Goal: Information Seeking & Learning: Learn about a topic

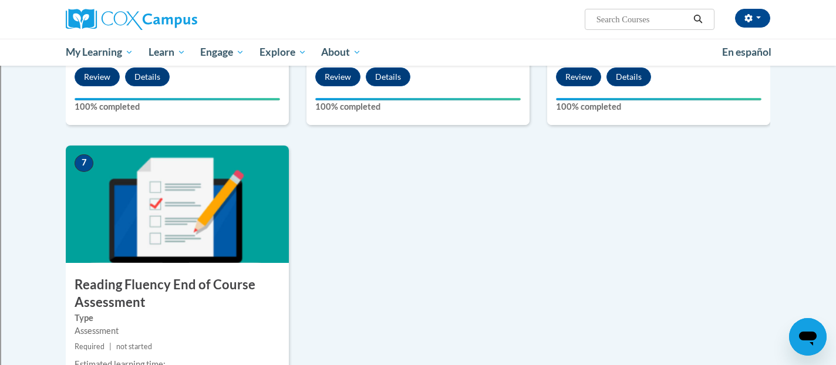
scroll to position [779, 0]
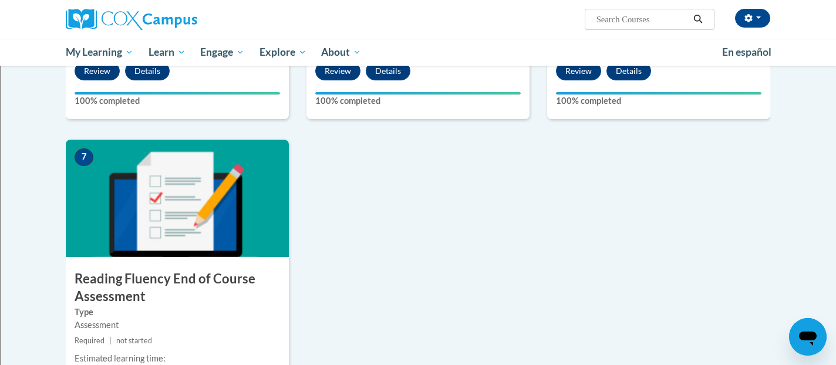
click at [219, 226] on img at bounding box center [177, 198] width 223 height 117
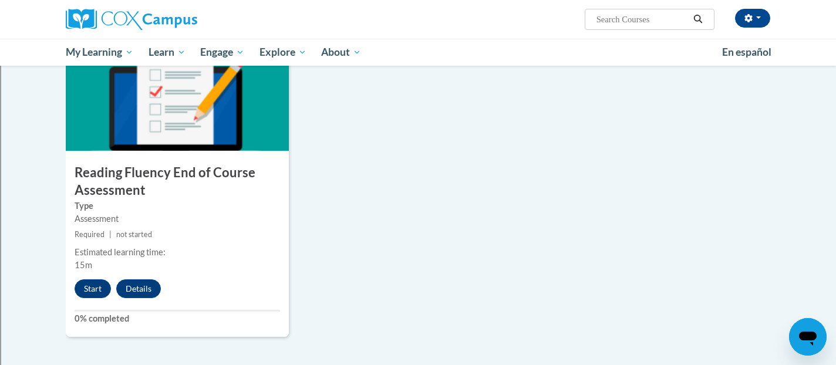
scroll to position [929, 0]
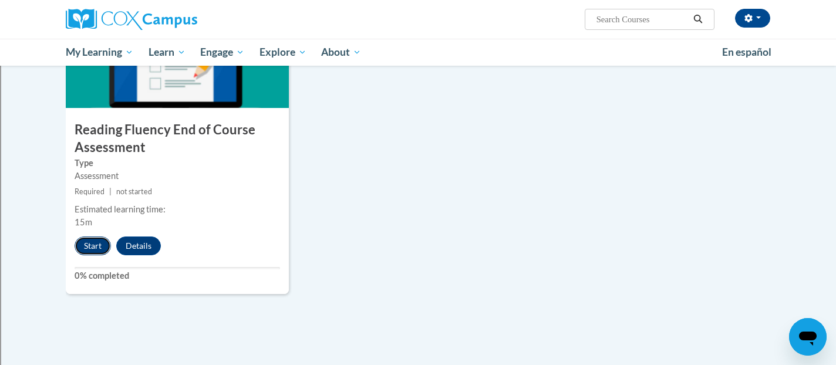
click at [91, 241] on button "Start" at bounding box center [93, 246] width 36 height 19
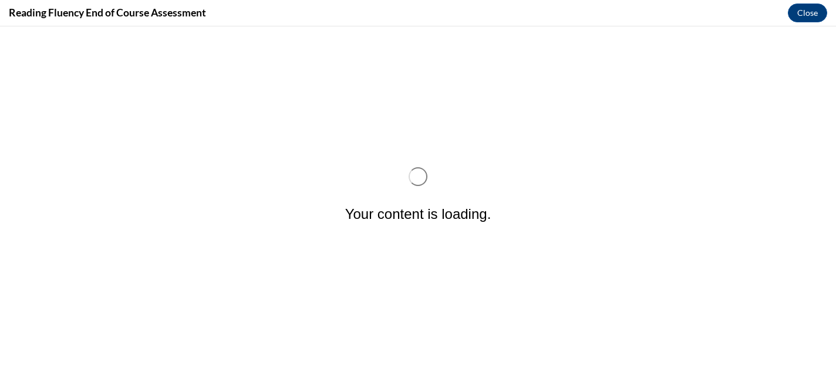
scroll to position [0, 0]
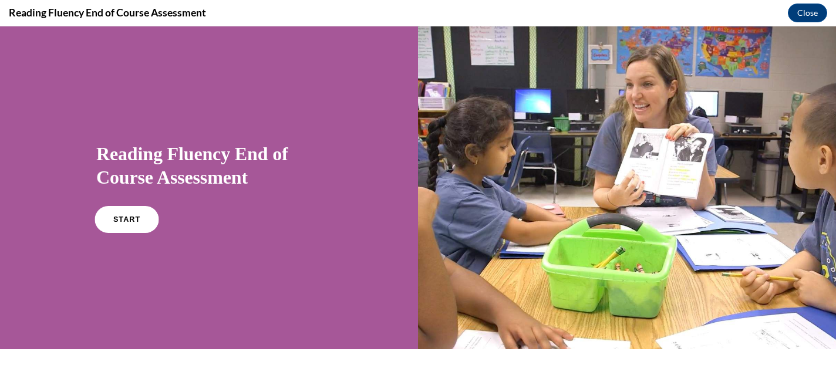
click at [120, 211] on link "START" at bounding box center [127, 219] width 64 height 27
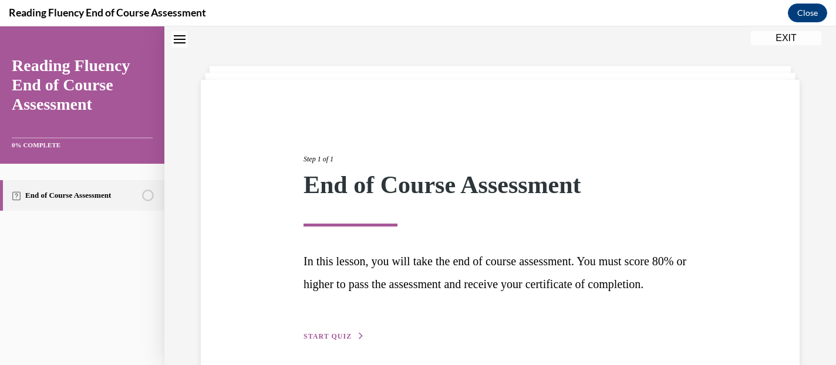
scroll to position [107, 0]
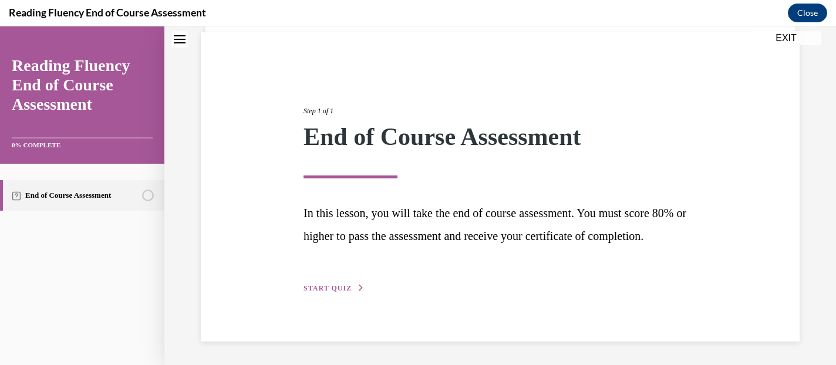
click at [344, 288] on span "START QUIZ" at bounding box center [328, 288] width 48 height 8
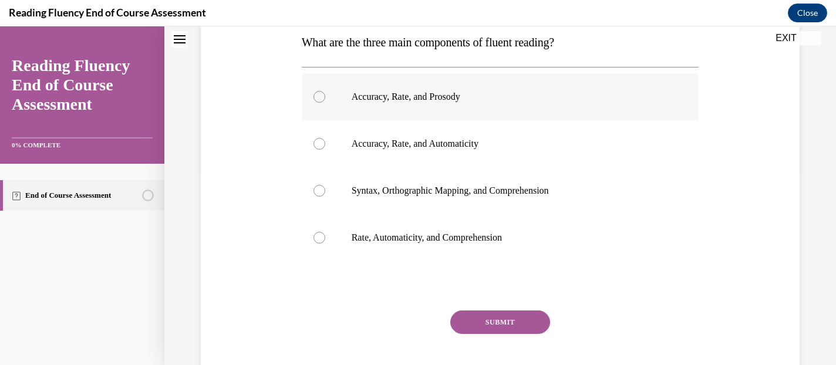
scroll to position [195, 0]
click at [316, 95] on div at bounding box center [320, 96] width 12 height 12
click at [316, 95] on input "Accuracy, Rate, and Prosody" at bounding box center [320, 96] width 12 height 12
radio input "true"
click at [498, 329] on button "SUBMIT" at bounding box center [501, 321] width 100 height 23
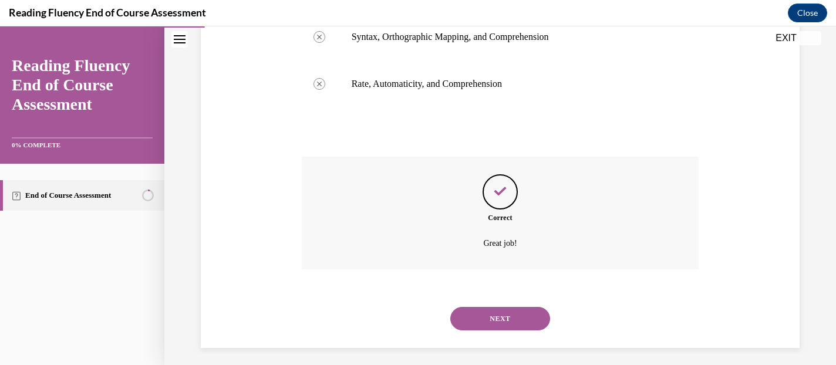
scroll to position [355, 0]
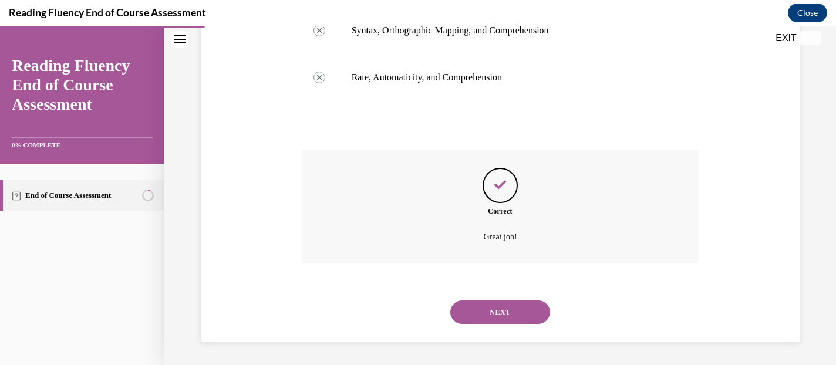
click at [516, 316] on button "NEXT" at bounding box center [501, 312] width 100 height 23
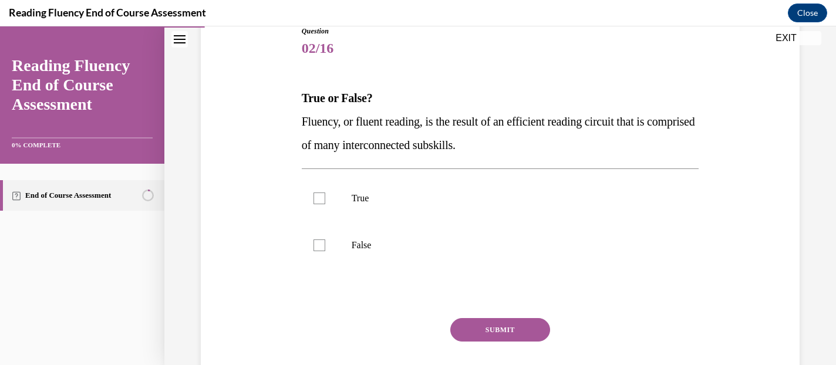
scroll to position [157, 0]
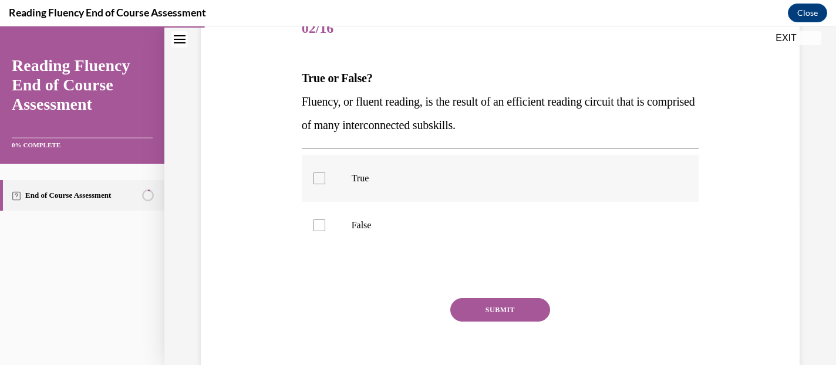
click at [320, 180] on div at bounding box center [320, 179] width 12 height 12
click at [320, 180] on input "True" at bounding box center [320, 179] width 12 height 12
checkbox input "true"
click at [522, 308] on button "SUBMIT" at bounding box center [501, 309] width 100 height 23
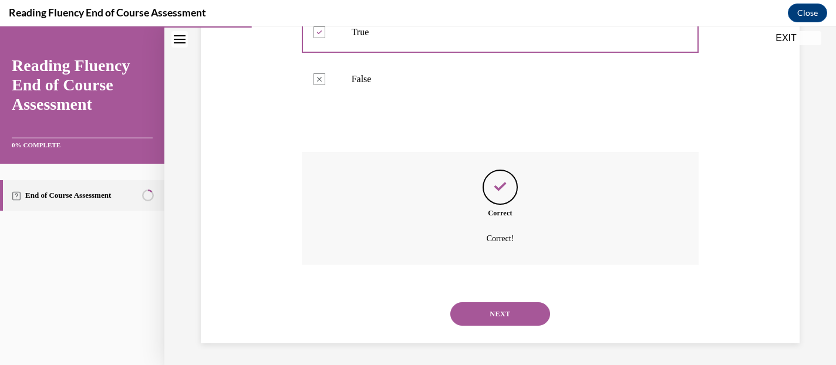
scroll to position [305, 0]
click at [522, 308] on button "NEXT" at bounding box center [501, 312] width 100 height 23
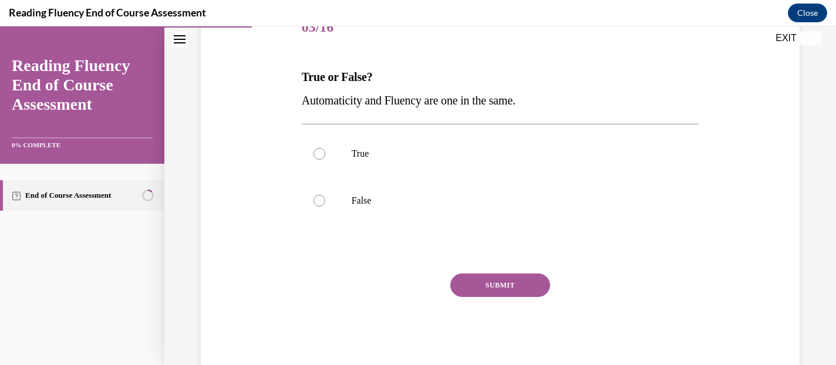
scroll to position [187, 0]
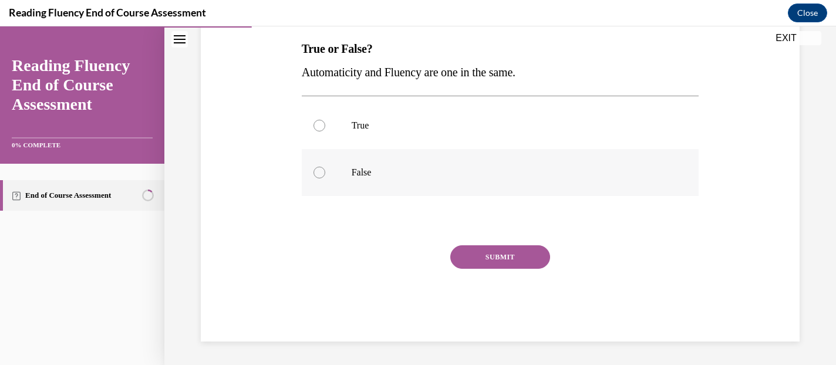
click at [315, 173] on div at bounding box center [320, 173] width 12 height 12
click at [315, 173] on input "False" at bounding box center [320, 173] width 12 height 12
radio input "true"
click at [507, 260] on button "SUBMIT" at bounding box center [501, 257] width 100 height 23
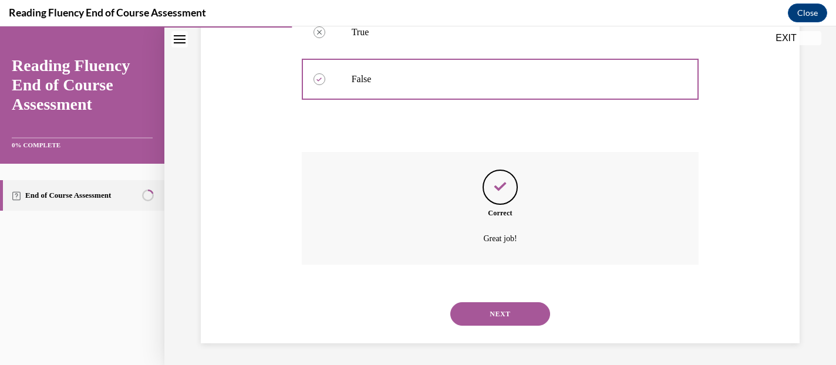
scroll to position [282, 0]
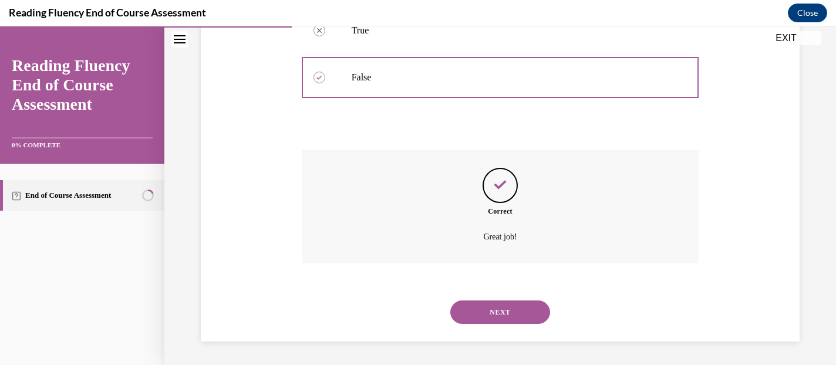
click at [516, 301] on button "NEXT" at bounding box center [501, 312] width 100 height 23
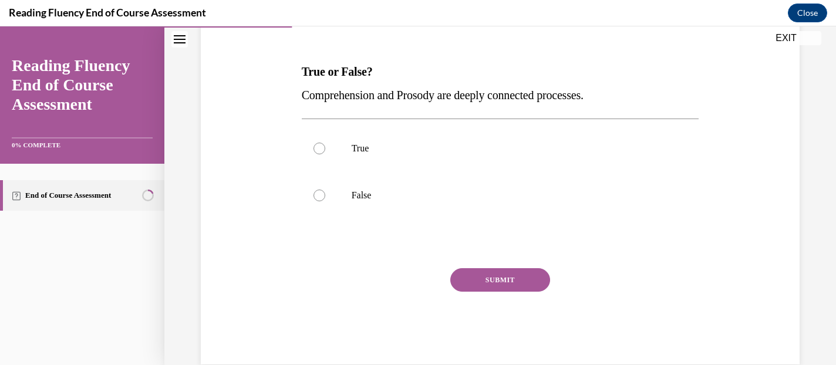
scroll to position [180, 0]
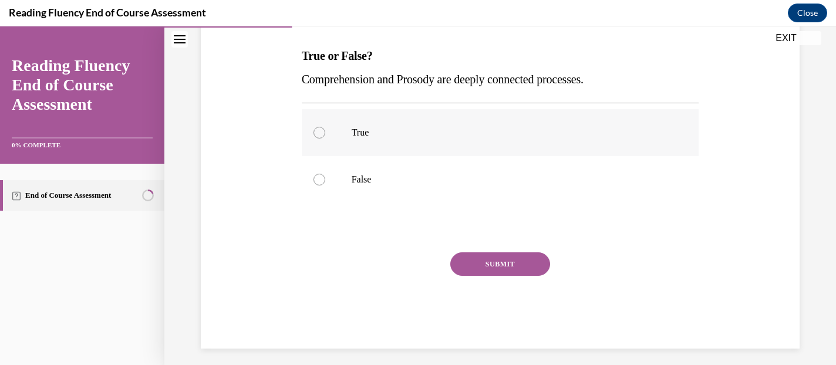
click at [318, 136] on div at bounding box center [320, 133] width 12 height 12
click at [318, 136] on input "True" at bounding box center [320, 133] width 12 height 12
radio input "true"
click at [516, 267] on button "SUBMIT" at bounding box center [501, 264] width 100 height 23
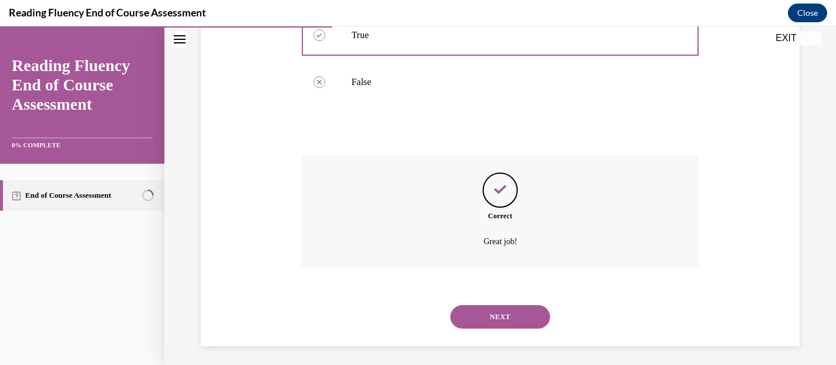
scroll to position [282, 0]
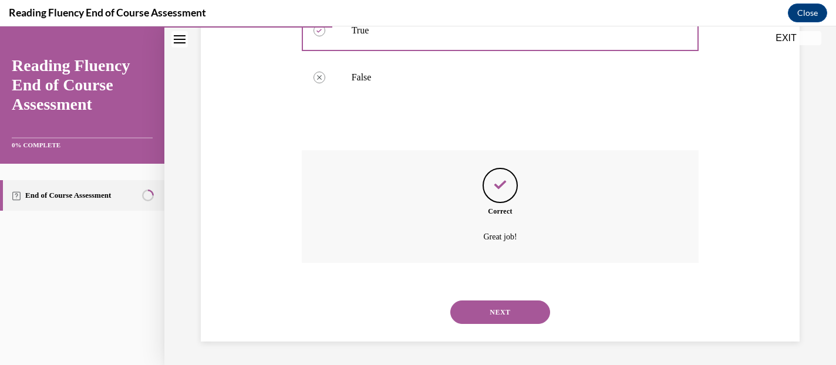
click at [510, 322] on button "NEXT" at bounding box center [501, 312] width 100 height 23
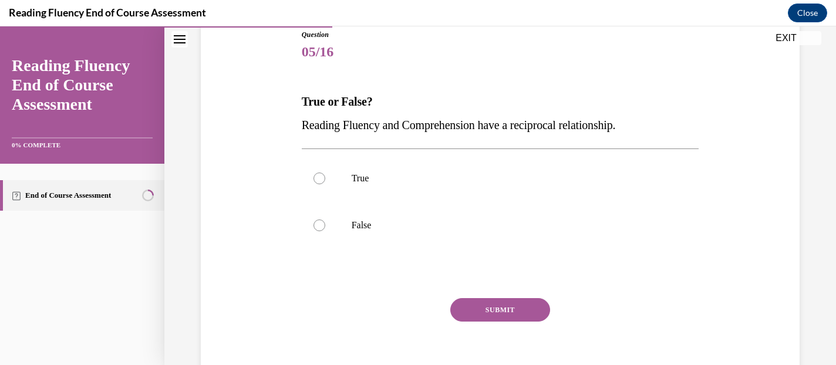
scroll to position [187, 0]
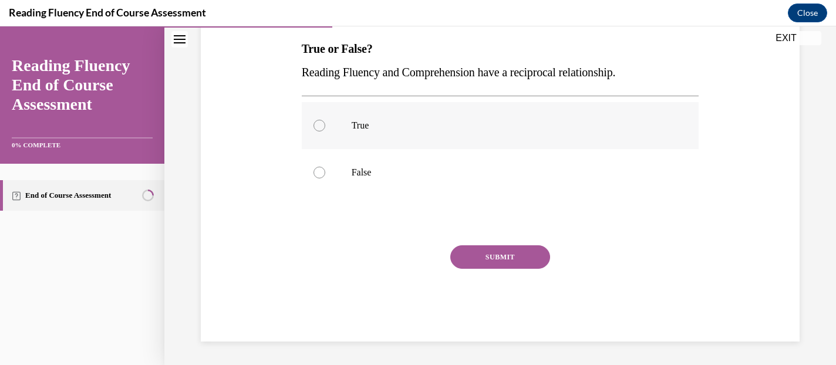
click at [323, 126] on div at bounding box center [320, 126] width 12 height 12
click at [323, 126] on input "True" at bounding box center [320, 126] width 12 height 12
radio input "true"
click at [513, 260] on button "SUBMIT" at bounding box center [501, 257] width 100 height 23
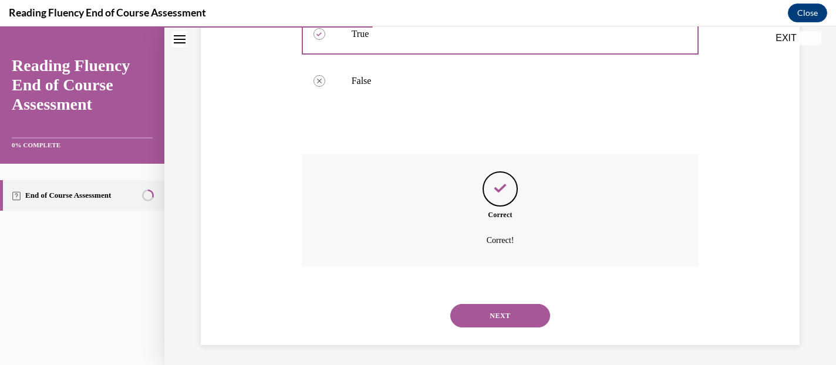
scroll to position [282, 0]
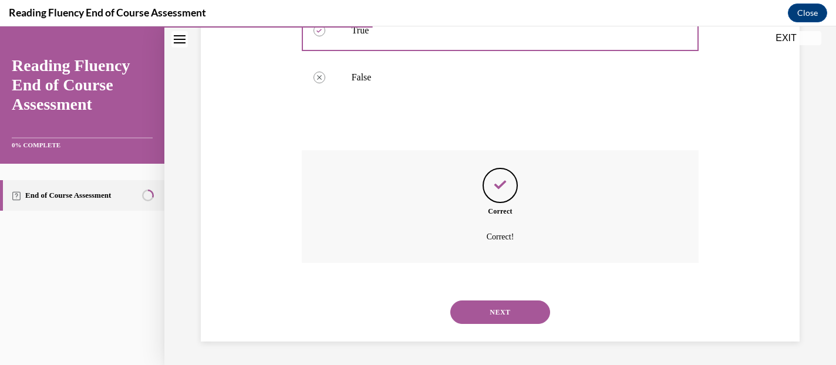
click at [523, 315] on button "NEXT" at bounding box center [501, 312] width 100 height 23
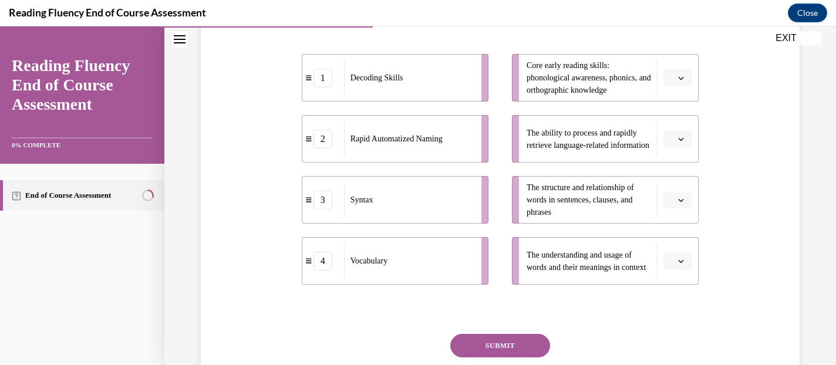
scroll to position [178, 0]
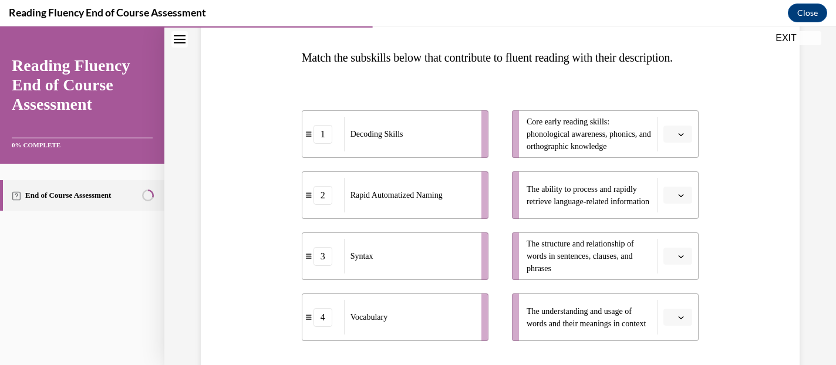
click at [685, 200] on span "button" at bounding box center [681, 195] width 8 height 8
click at [722, 187] on div "Question 06/16 Match the subskills below that contribute to fluent reading with…" at bounding box center [500, 218] width 605 height 537
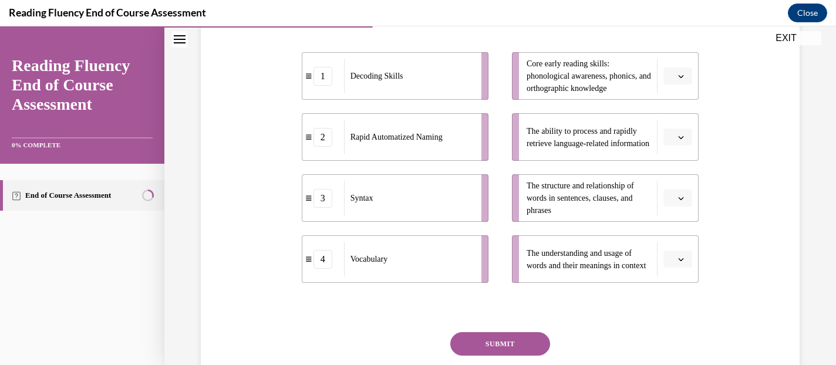
scroll to position [260, 0]
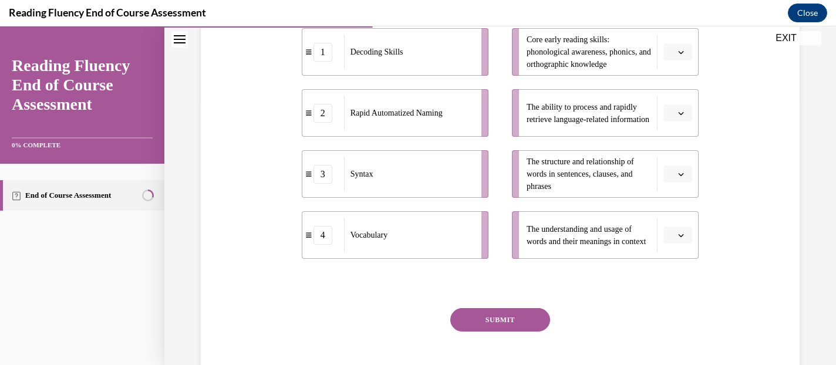
click at [678, 177] on icon "button" at bounding box center [681, 175] width 6 height 6
click at [683, 293] on div "3" at bounding box center [676, 294] width 29 height 23
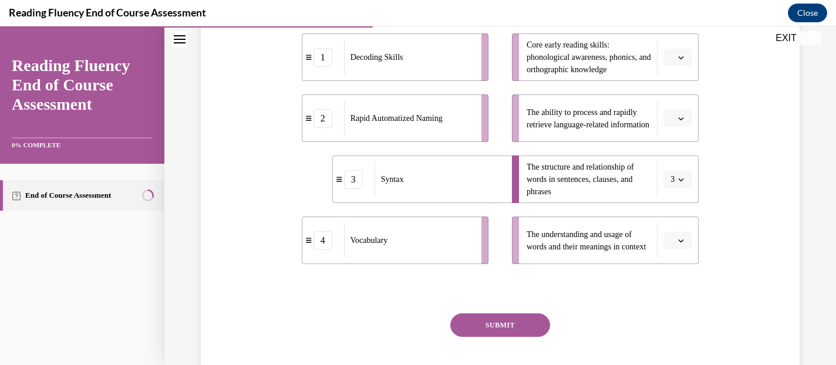
scroll to position [256, 0]
click at [688, 249] on button "button" at bounding box center [678, 240] width 29 height 18
click at [682, 239] on div "4" at bounding box center [676, 237] width 29 height 23
click at [678, 122] on span "button" at bounding box center [681, 118] width 8 height 8
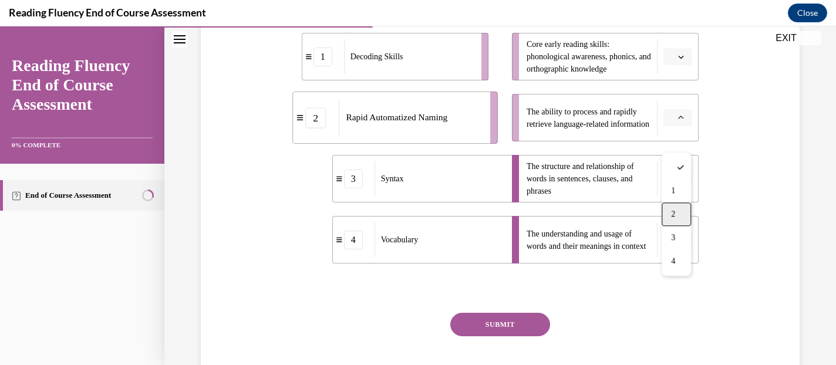
click at [680, 213] on div "2" at bounding box center [676, 214] width 29 height 23
click at [684, 61] on span "button" at bounding box center [681, 57] width 8 height 8
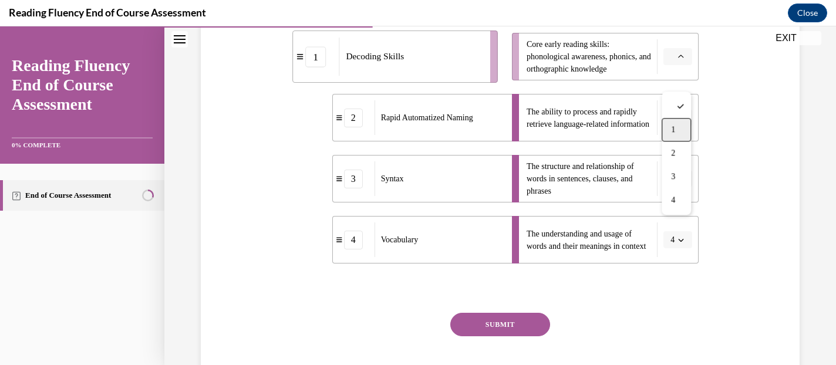
click at [677, 127] on div "1" at bounding box center [676, 129] width 29 height 23
click at [514, 337] on button "SUBMIT" at bounding box center [501, 324] width 100 height 23
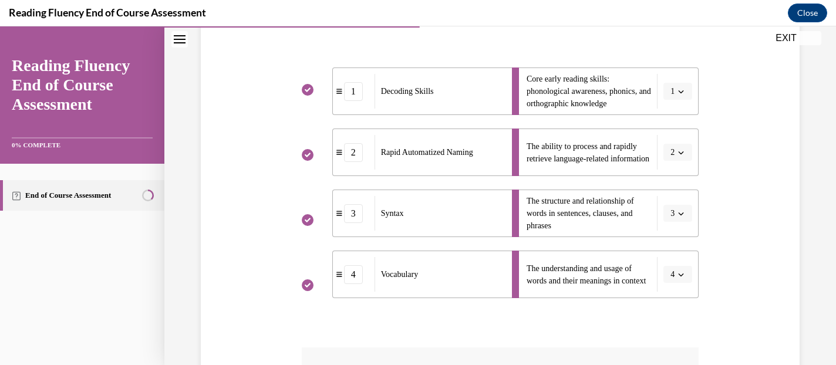
scroll to position [442, 0]
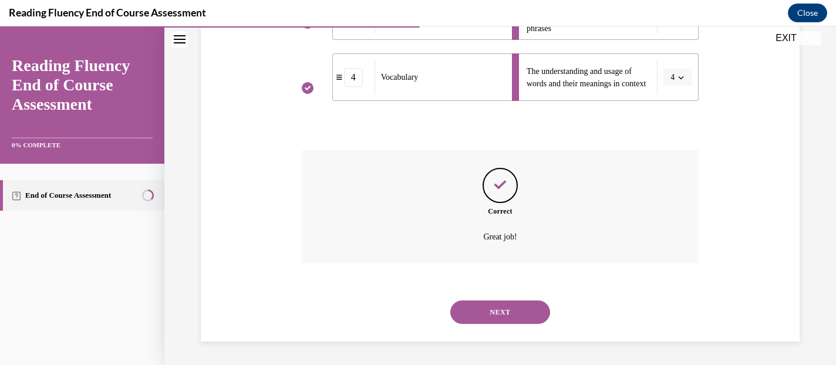
click at [516, 314] on button "NEXT" at bounding box center [501, 312] width 100 height 23
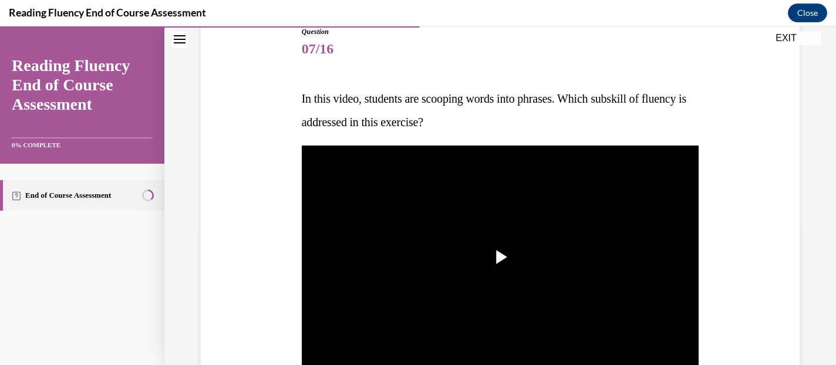
scroll to position [132, 0]
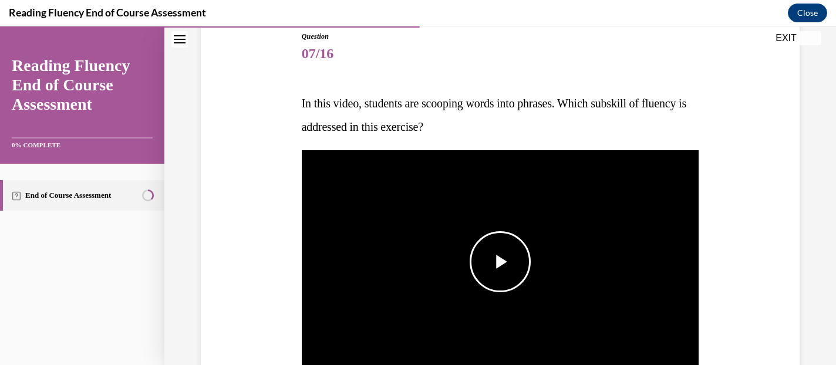
click at [500, 262] on span "Video player" at bounding box center [500, 262] width 0 height 0
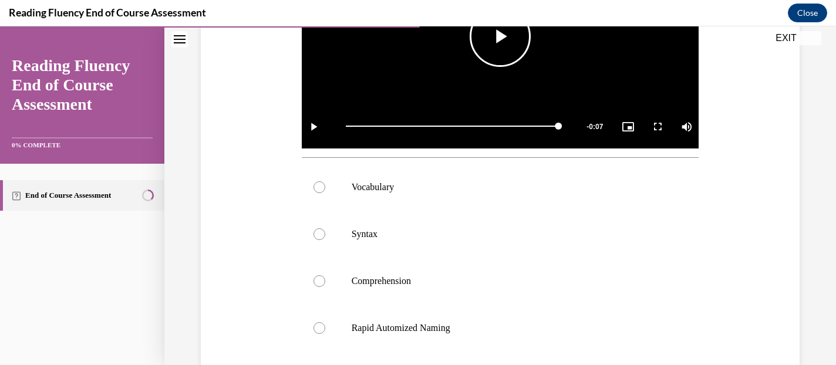
scroll to position [374, 0]
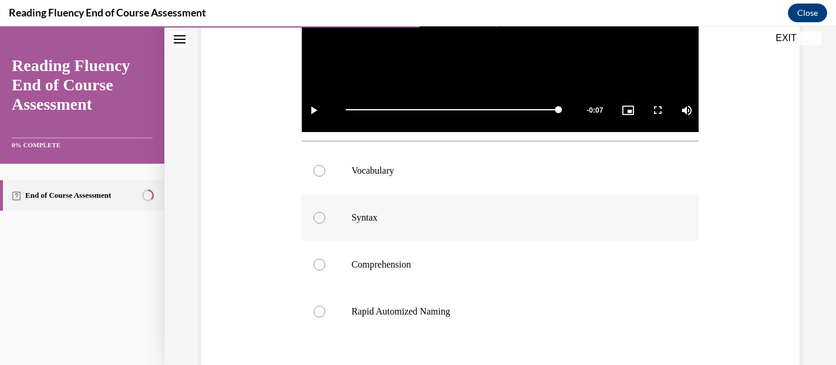
click at [318, 218] on div at bounding box center [320, 218] width 12 height 12
click at [318, 218] on input "Syntax" at bounding box center [320, 218] width 12 height 12
radio input "true"
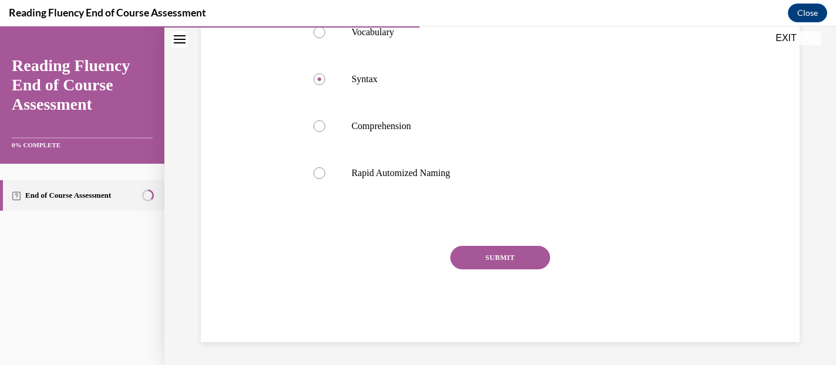
click at [512, 255] on button "SUBMIT" at bounding box center [501, 257] width 100 height 23
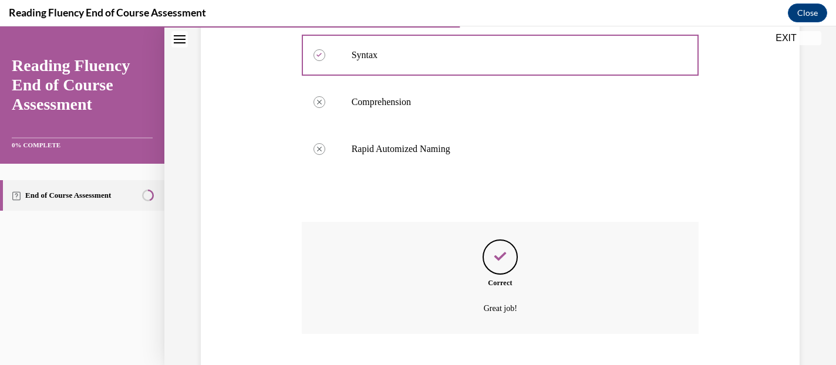
scroll to position [608, 0]
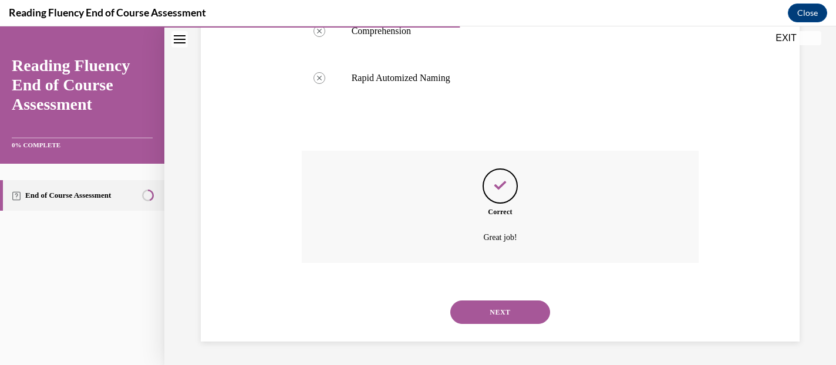
click at [503, 318] on button "NEXT" at bounding box center [501, 312] width 100 height 23
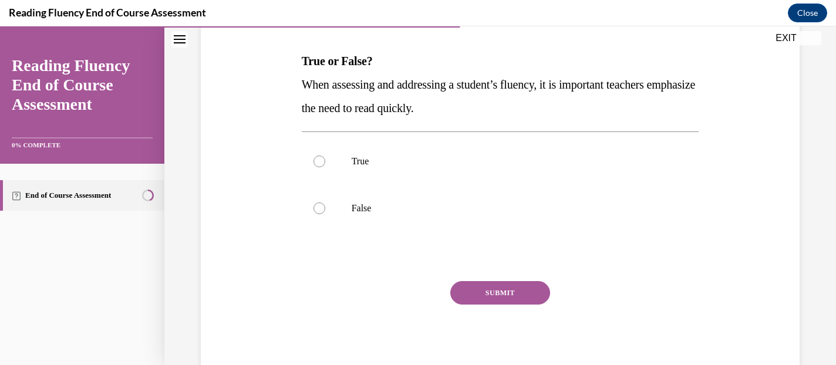
scroll to position [173, 0]
click at [318, 211] on div at bounding box center [320, 210] width 12 height 12
click at [318, 211] on input "False" at bounding box center [320, 210] width 12 height 12
radio input "true"
click at [503, 295] on button "SUBMIT" at bounding box center [501, 294] width 100 height 23
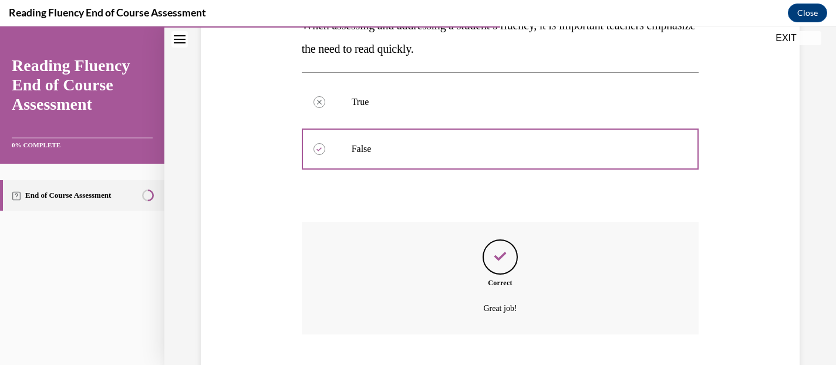
scroll to position [305, 0]
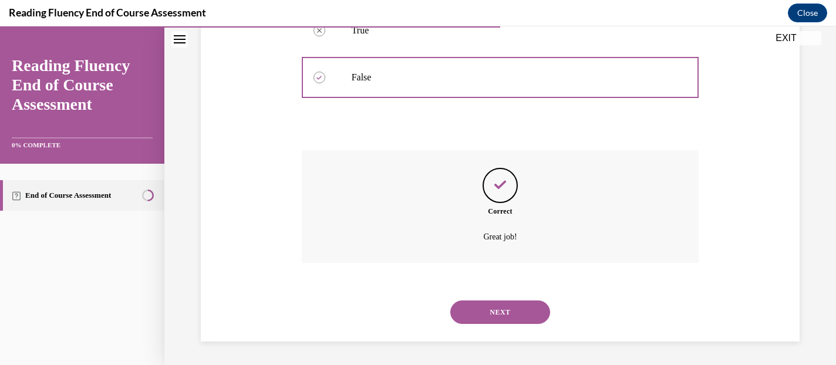
click at [506, 311] on button "NEXT" at bounding box center [501, 312] width 100 height 23
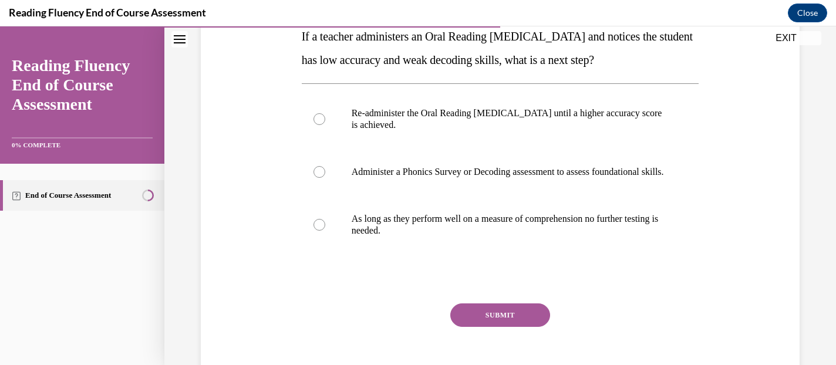
scroll to position [194, 0]
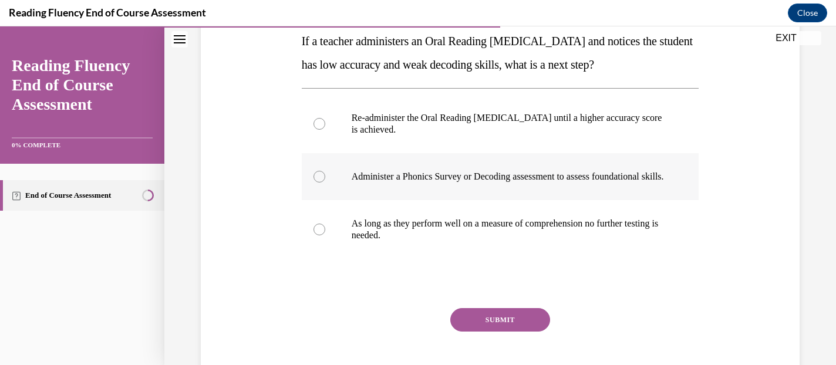
click at [320, 183] on div at bounding box center [320, 177] width 12 height 12
click at [320, 183] on input "Administer a Phonics Survey or Decoding assessment to assess foundational skill…" at bounding box center [320, 177] width 12 height 12
radio input "true"
click at [480, 331] on button "SUBMIT" at bounding box center [501, 319] width 100 height 23
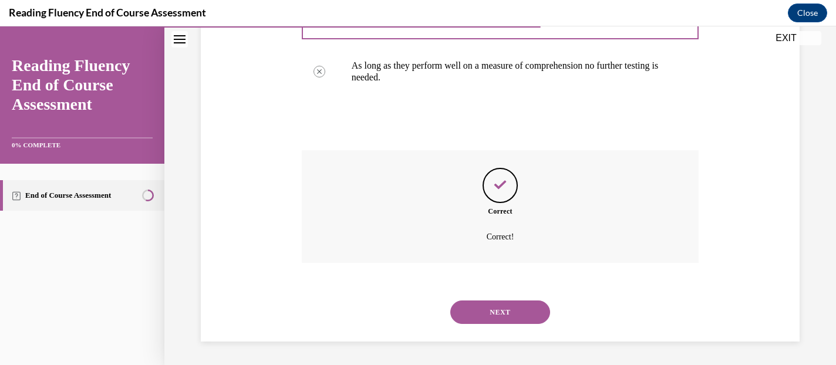
scroll to position [364, 0]
click at [504, 307] on button "NEXT" at bounding box center [501, 312] width 100 height 23
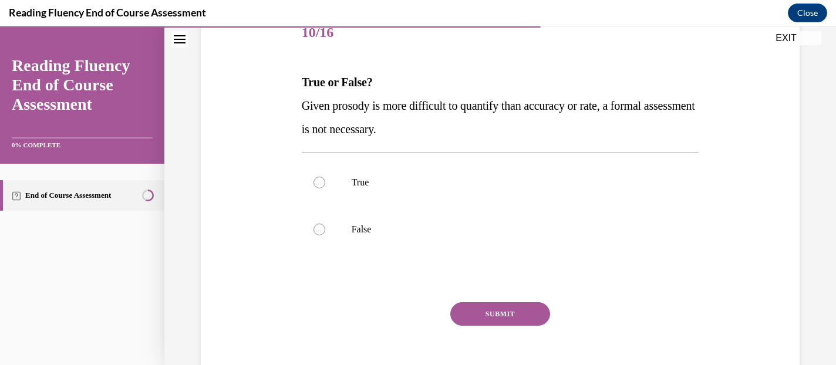
scroll to position [154, 0]
click at [324, 226] on label "False" at bounding box center [501, 228] width 398 height 47
click at [324, 226] on input "False" at bounding box center [320, 229] width 12 height 12
radio input "true"
click at [489, 314] on button "SUBMIT" at bounding box center [501, 312] width 100 height 23
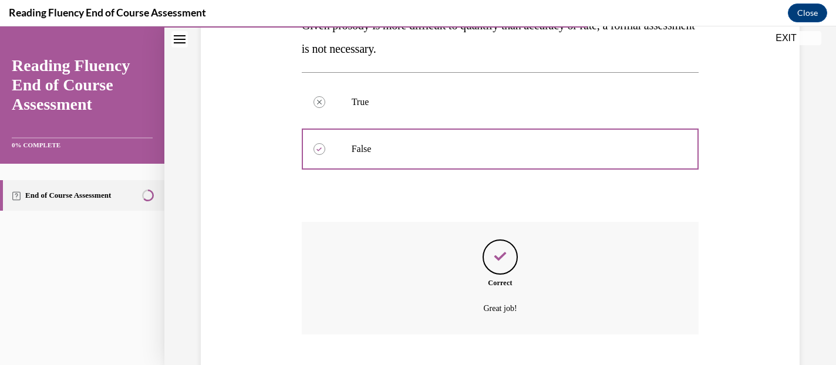
scroll to position [305, 0]
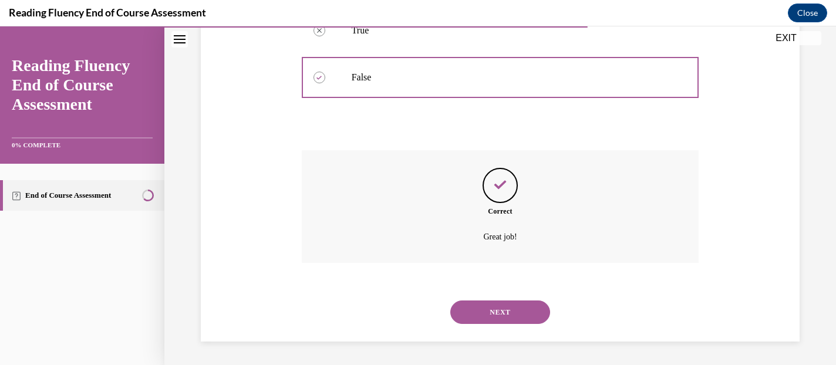
click at [489, 314] on button "NEXT" at bounding box center [501, 312] width 100 height 23
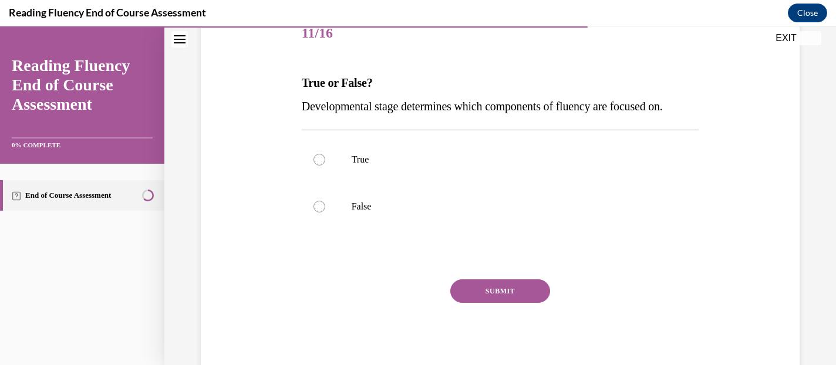
scroll to position [187, 0]
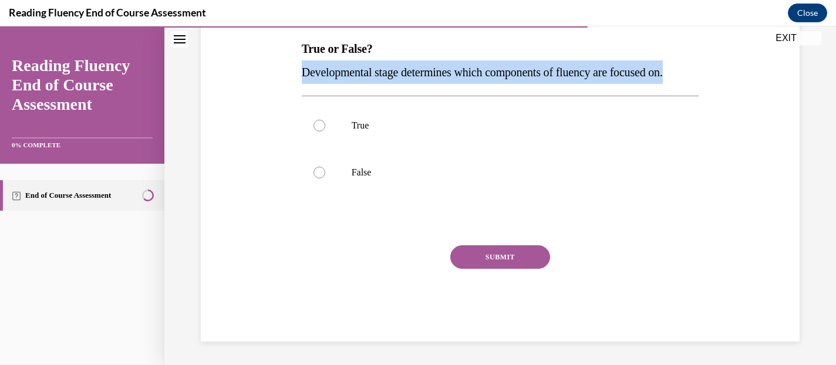
drag, startPoint x: 303, startPoint y: 73, endPoint x: 704, endPoint y: 74, distance: 401.2
click at [704, 74] on div "Question 11/16 True or False? Developmental stage determines which components o…" at bounding box center [500, 141] width 605 height 401
copy span "Developmental stage determines which components of fluency are focused on."
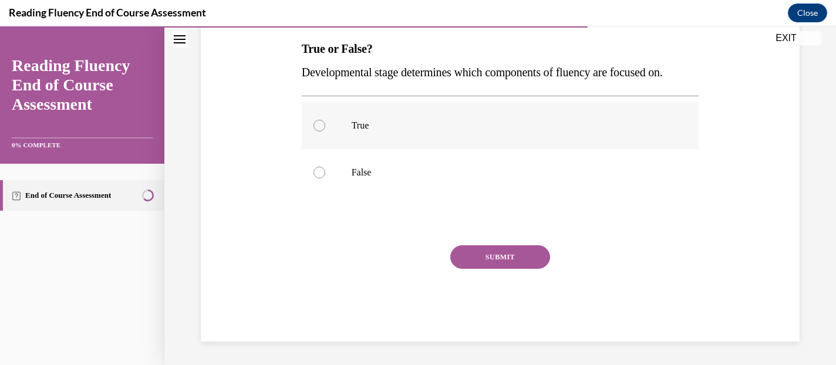
click at [317, 122] on div at bounding box center [320, 126] width 12 height 12
click at [317, 122] on input "True" at bounding box center [320, 126] width 12 height 12
radio input "true"
click at [495, 257] on button "SUBMIT" at bounding box center [501, 257] width 100 height 23
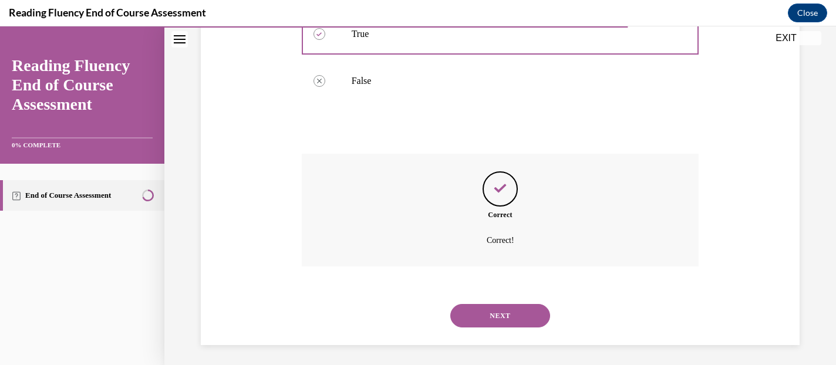
scroll to position [282, 0]
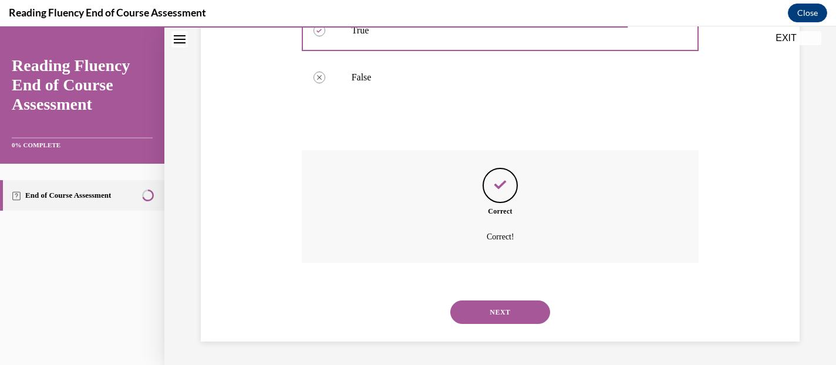
click at [509, 322] on button "NEXT" at bounding box center [501, 312] width 100 height 23
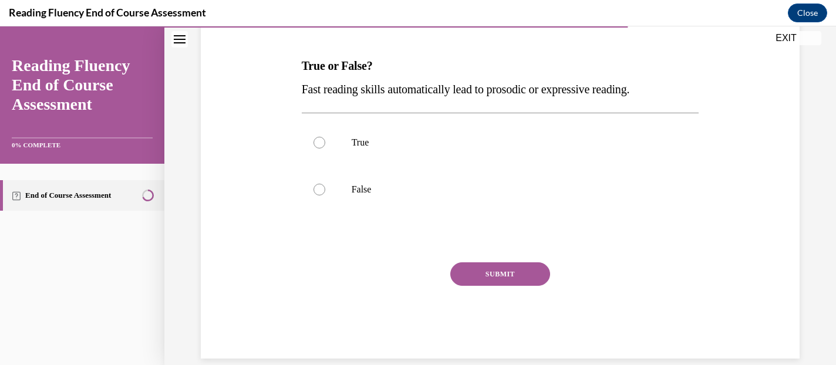
scroll to position [187, 0]
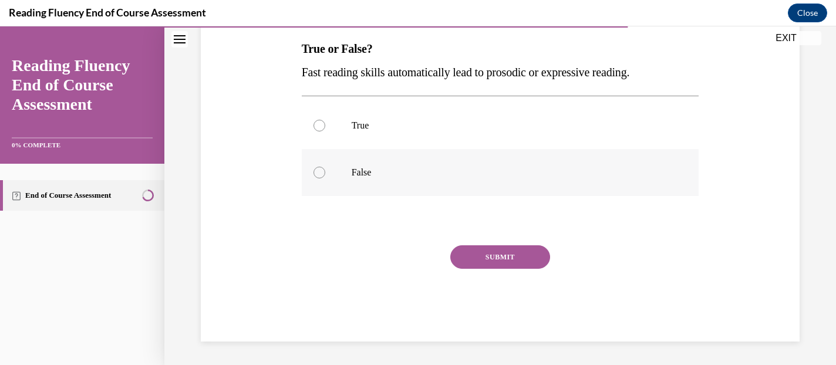
click at [317, 168] on div at bounding box center [320, 173] width 12 height 12
click at [317, 168] on input "False" at bounding box center [320, 173] width 12 height 12
radio input "true"
click at [488, 258] on button "SUBMIT" at bounding box center [501, 257] width 100 height 23
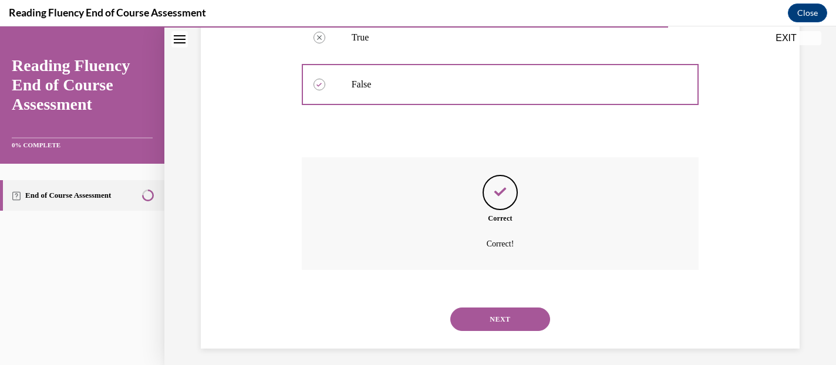
scroll to position [282, 0]
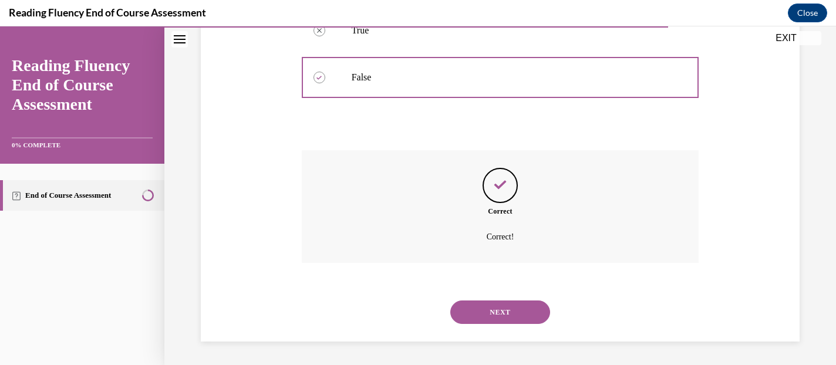
click at [503, 314] on button "NEXT" at bounding box center [501, 312] width 100 height 23
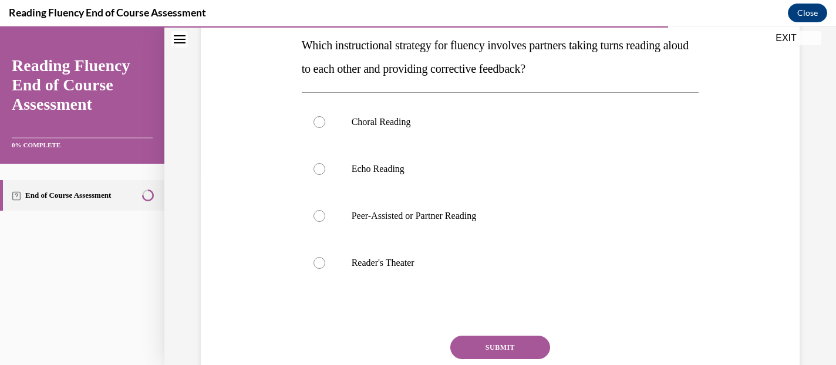
scroll to position [190, 0]
click at [319, 216] on div at bounding box center [320, 217] width 12 height 12
click at [319, 216] on input "Peer-Assisted or Partner Reading" at bounding box center [320, 217] width 12 height 12
radio input "true"
click at [496, 347] on button "SUBMIT" at bounding box center [501, 348] width 100 height 23
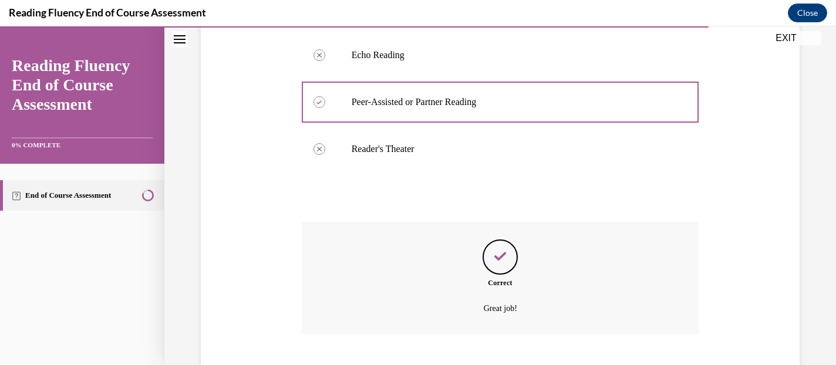
scroll to position [376, 0]
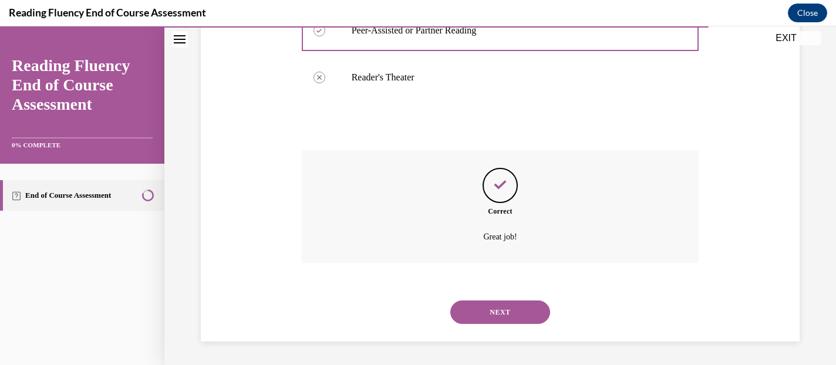
click at [500, 312] on button "NEXT" at bounding box center [501, 312] width 100 height 23
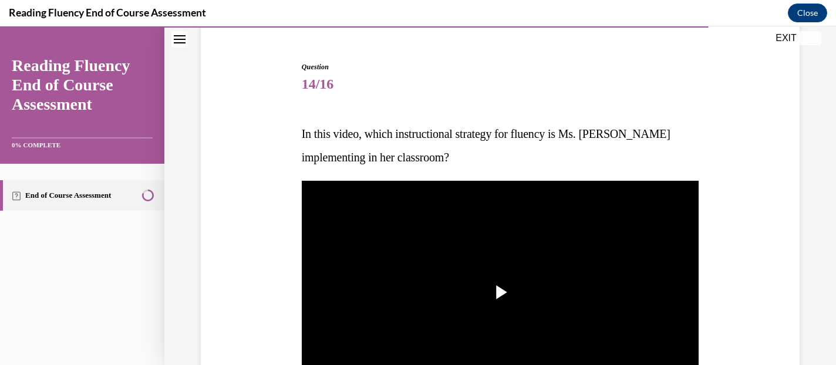
scroll to position [151, 0]
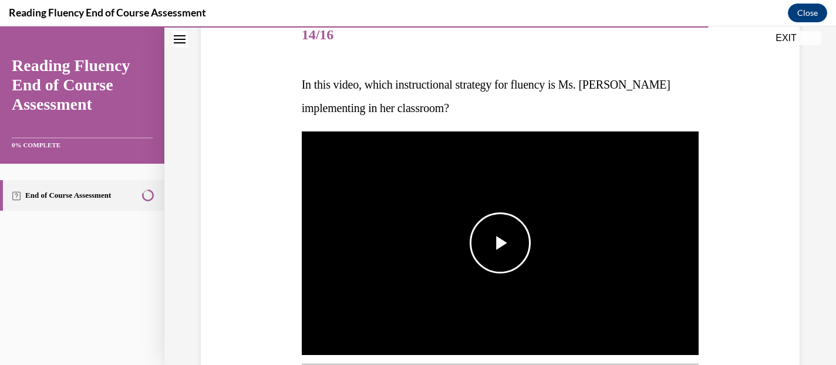
click at [500, 243] on span "Video player" at bounding box center [500, 243] width 0 height 0
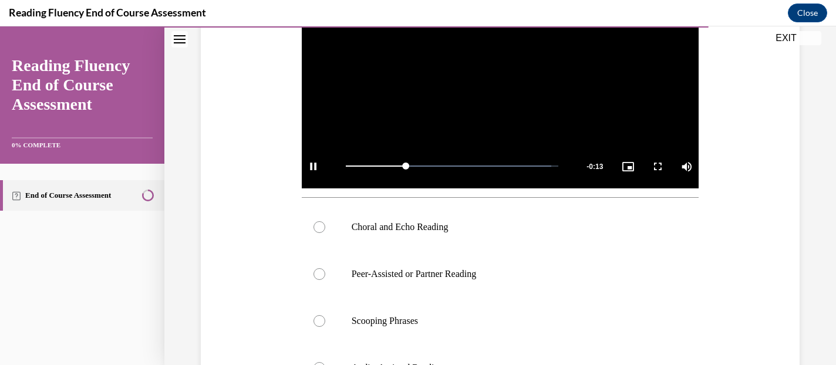
scroll to position [320, 0]
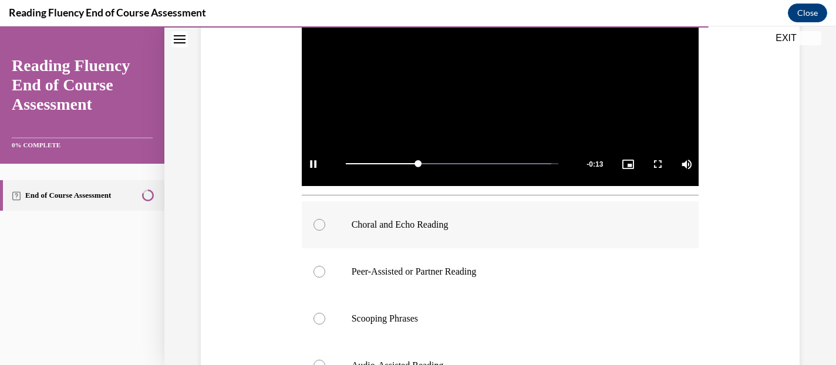
click at [318, 222] on div at bounding box center [320, 225] width 12 height 12
click at [318, 222] on input "Choral and Echo Reading" at bounding box center [320, 225] width 12 height 12
radio input "true"
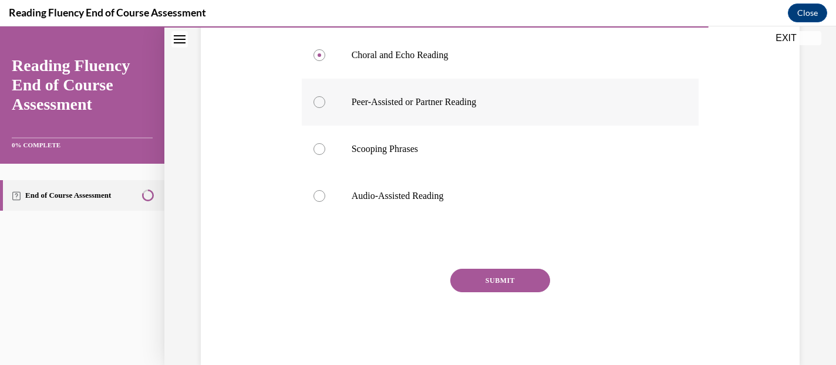
scroll to position [493, 0]
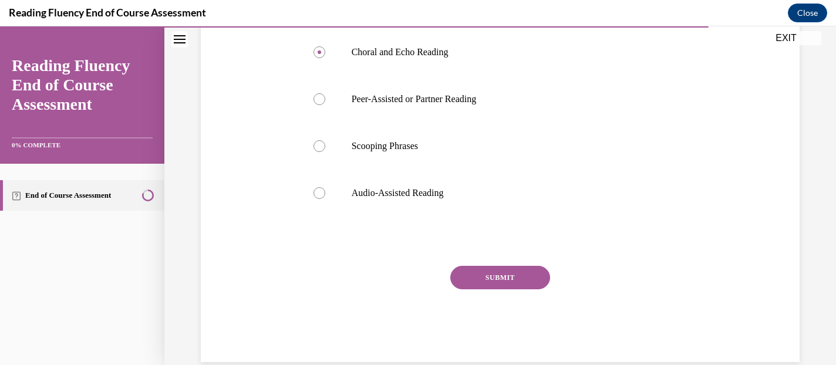
click at [502, 281] on button "SUBMIT" at bounding box center [501, 277] width 100 height 23
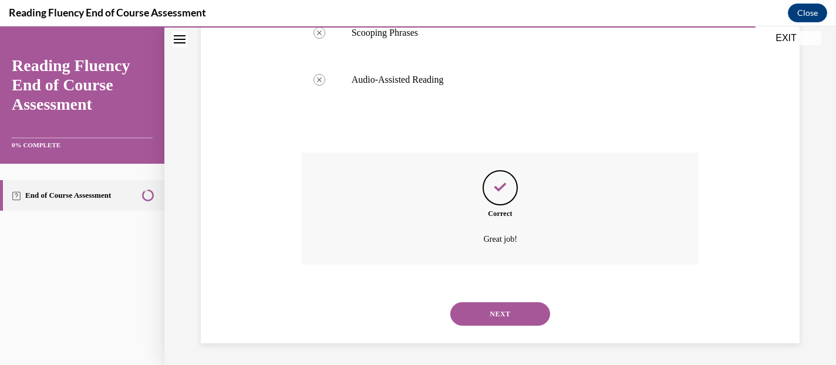
scroll to position [608, 0]
click at [508, 311] on button "NEXT" at bounding box center [501, 312] width 100 height 23
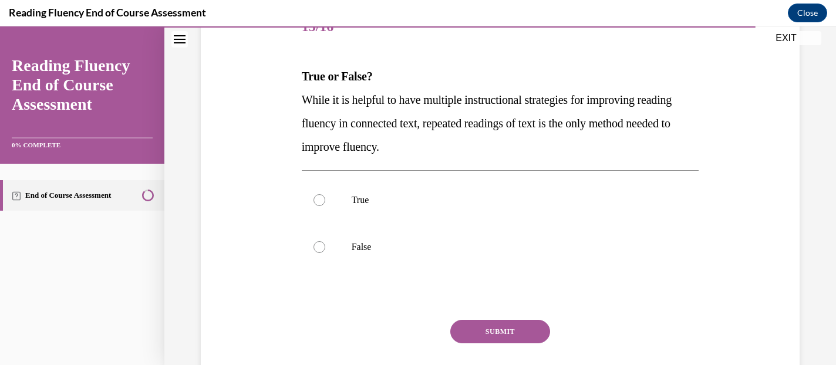
scroll to position [161, 0]
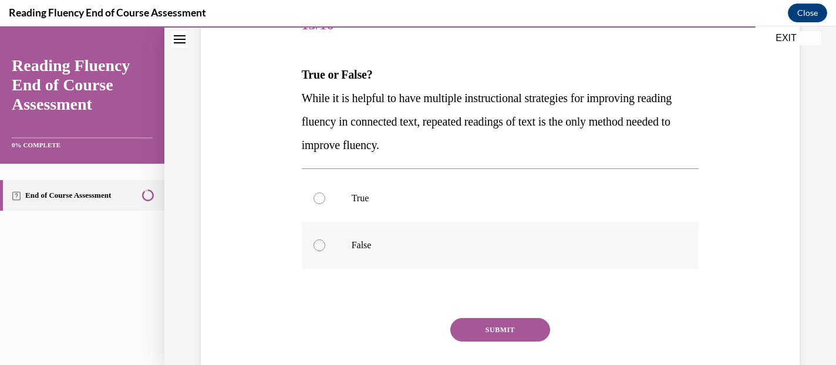
click at [319, 244] on div at bounding box center [320, 246] width 12 height 12
click at [319, 244] on input "False" at bounding box center [320, 246] width 12 height 12
radio input "true"
click at [503, 334] on button "SUBMIT" at bounding box center [501, 329] width 100 height 23
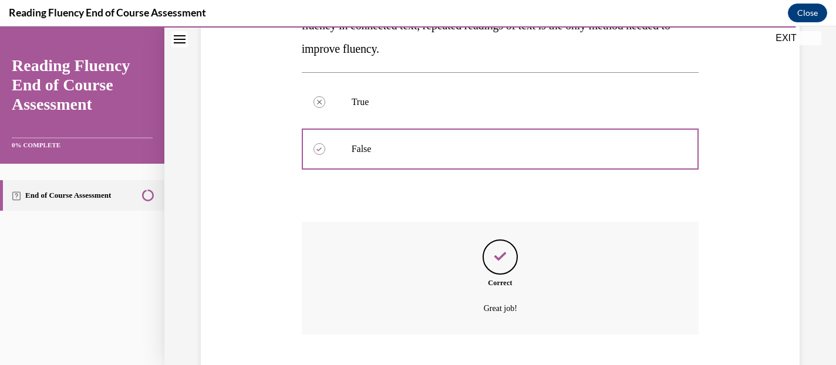
scroll to position [329, 0]
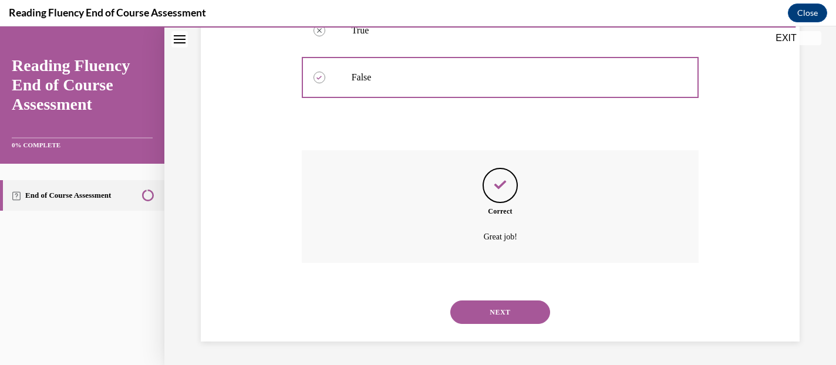
click at [504, 317] on button "NEXT" at bounding box center [501, 312] width 100 height 23
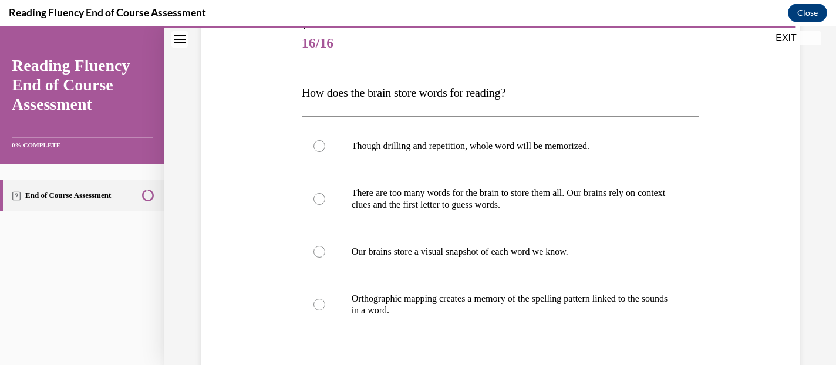
scroll to position [144, 0]
click at [327, 301] on label "Orthographic mapping creates a memory of the spelling pattern linked to the sou…" at bounding box center [501, 303] width 398 height 59
click at [325, 301] on input "Orthographic mapping creates a memory of the spelling pattern linked to the sou…" at bounding box center [320, 304] width 12 height 12
radio input "true"
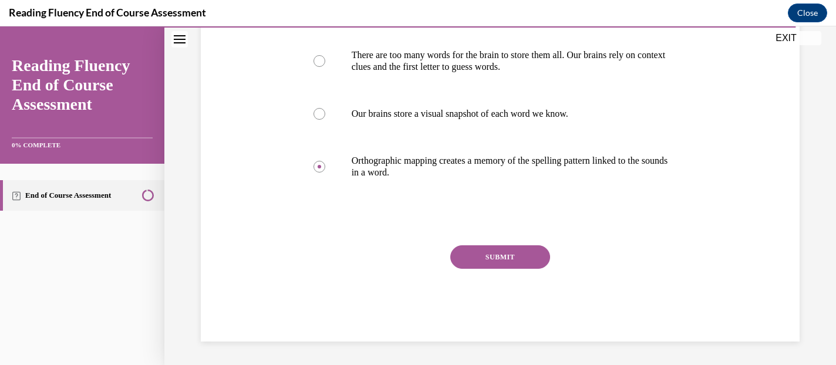
click at [495, 258] on button "SUBMIT" at bounding box center [501, 257] width 100 height 23
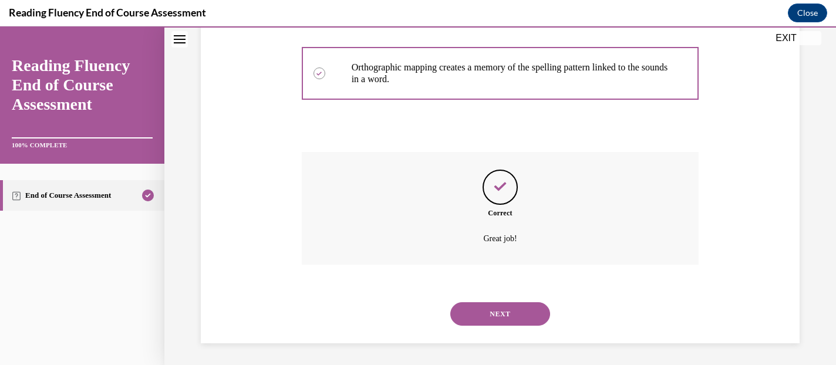
scroll to position [376, 0]
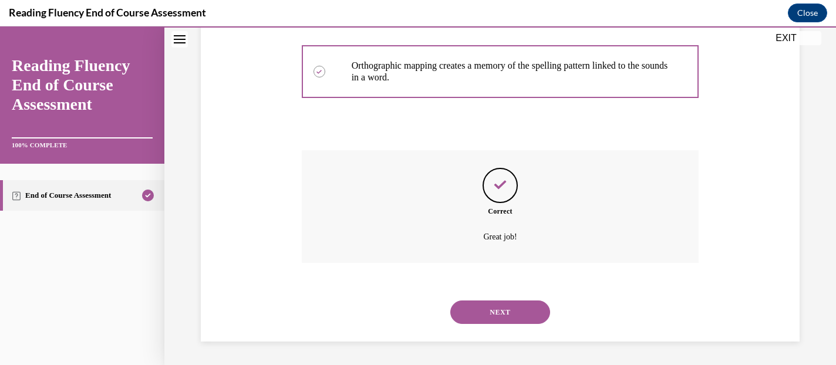
click at [508, 308] on button "NEXT" at bounding box center [501, 312] width 100 height 23
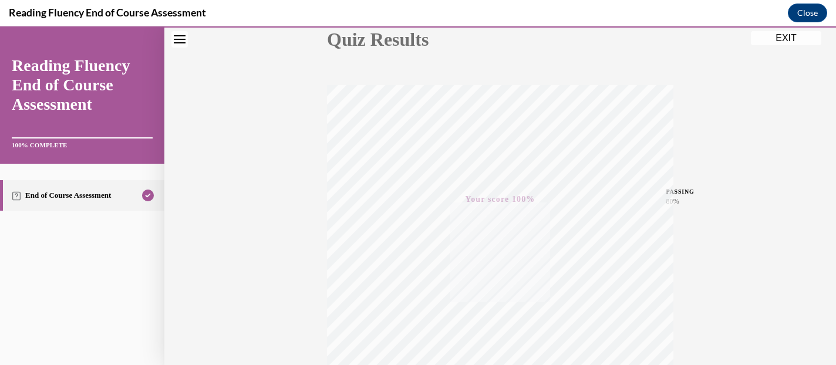
scroll to position [263, 0]
click at [797, 36] on button "EXIT" at bounding box center [786, 38] width 70 height 14
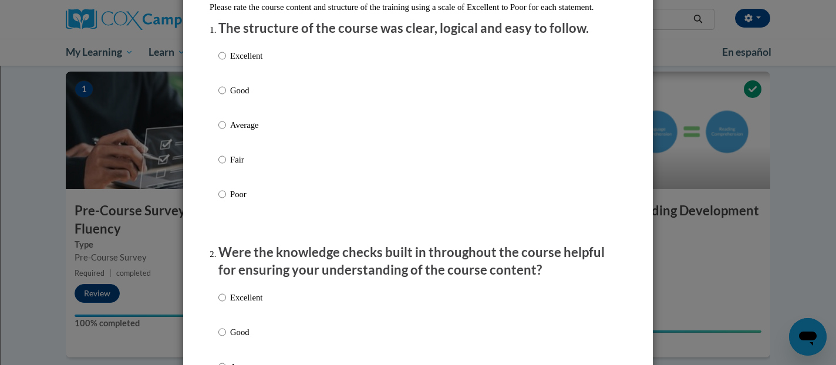
scroll to position [145, 0]
click at [223, 62] on input "Excellent" at bounding box center [223, 55] width 8 height 13
radio input "true"
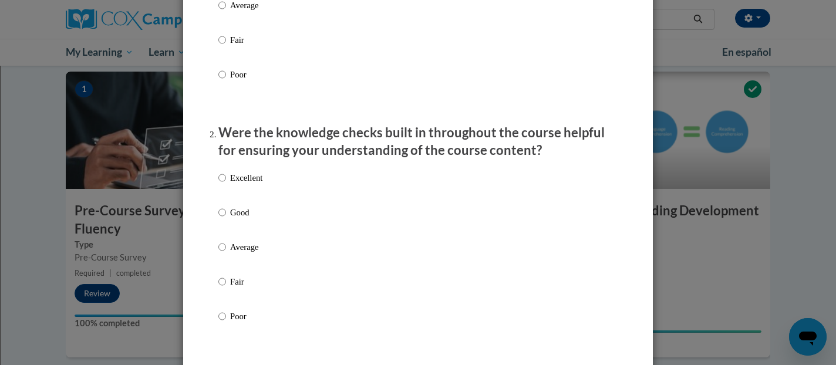
scroll to position [265, 0]
click at [224, 184] on input "Excellent" at bounding box center [223, 177] width 8 height 13
radio input "true"
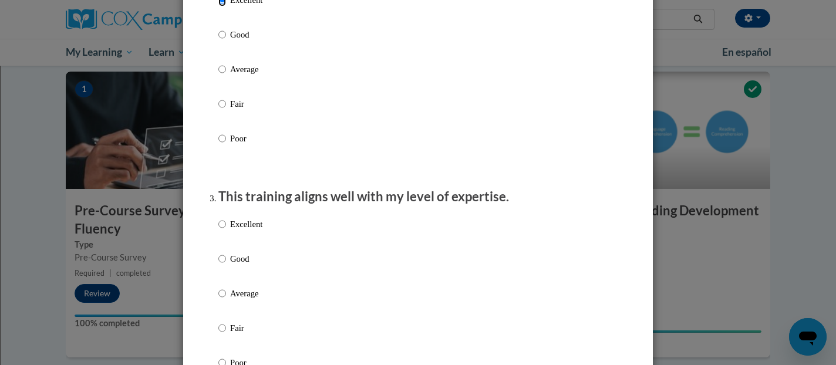
scroll to position [459, 0]
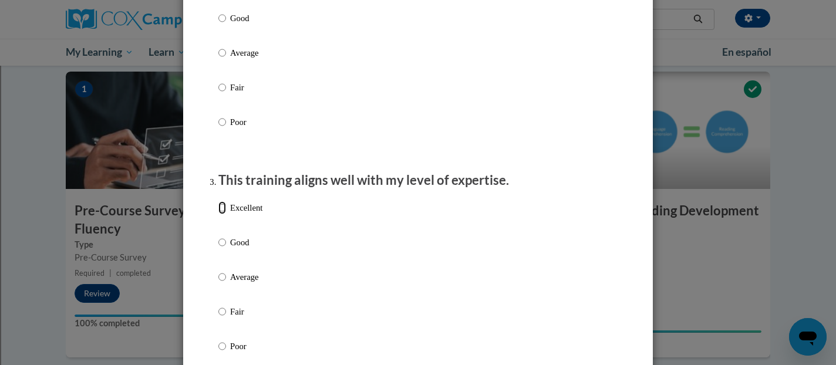
click at [222, 214] on input "Excellent" at bounding box center [223, 207] width 8 height 13
radio input "true"
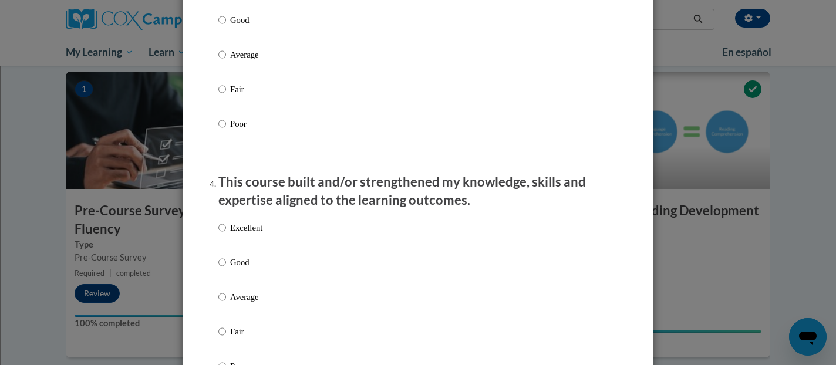
scroll to position [683, 0]
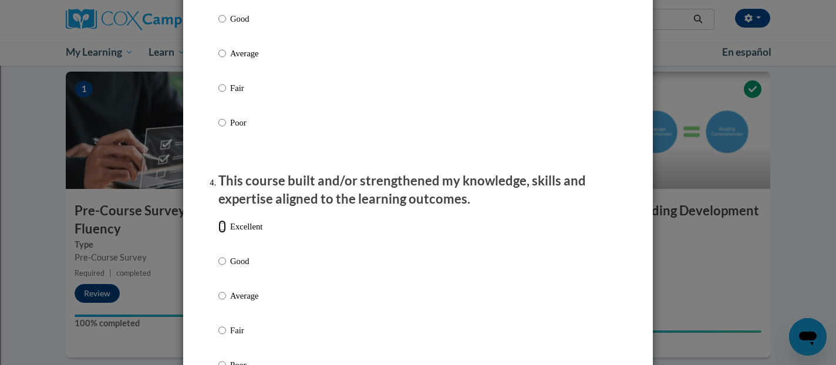
click at [221, 233] on input "Excellent" at bounding box center [223, 226] width 8 height 13
radio input "true"
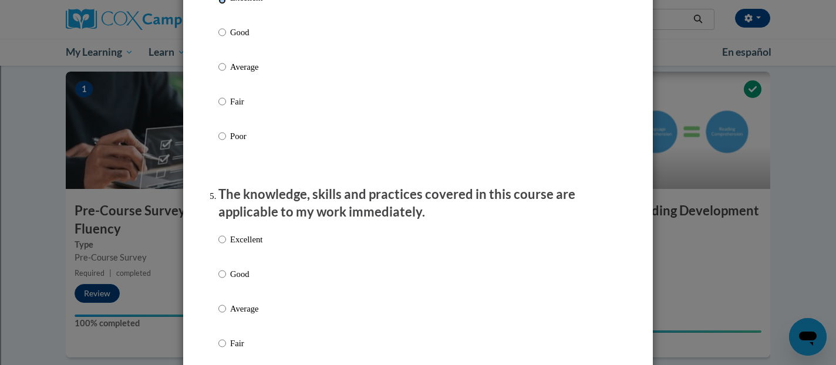
scroll to position [913, 0]
click at [222, 244] on input "Excellent" at bounding box center [223, 237] width 8 height 13
radio input "true"
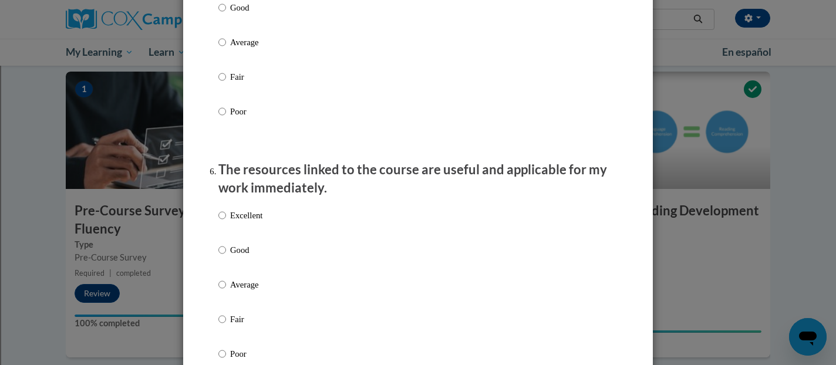
scroll to position [1179, 0]
click at [221, 221] on input "Excellent" at bounding box center [223, 214] width 8 height 13
radio input "true"
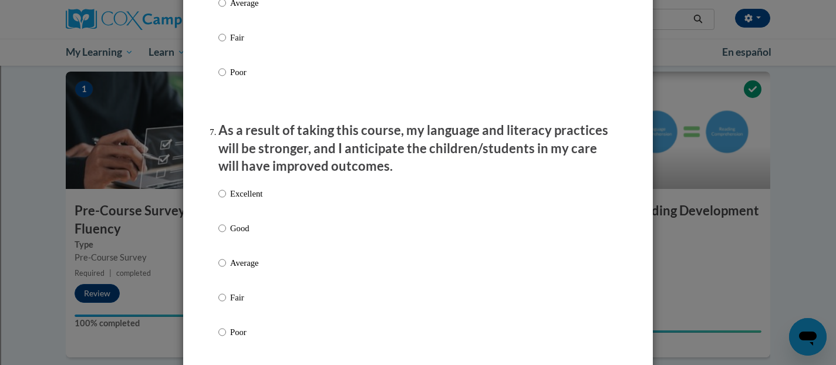
scroll to position [1465, 0]
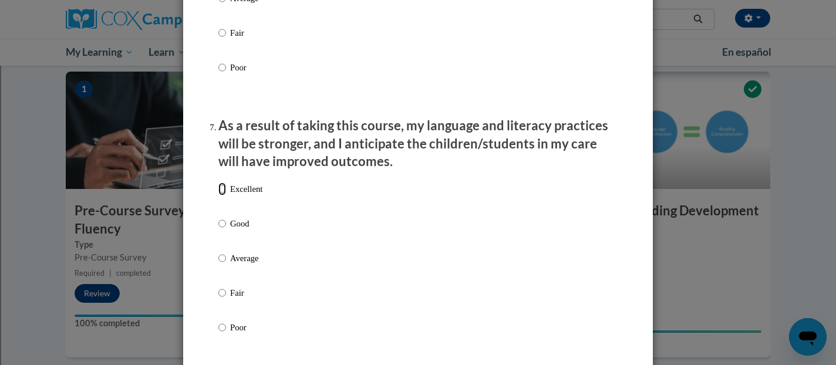
click at [223, 196] on input "Excellent" at bounding box center [223, 189] width 8 height 13
radio input "true"
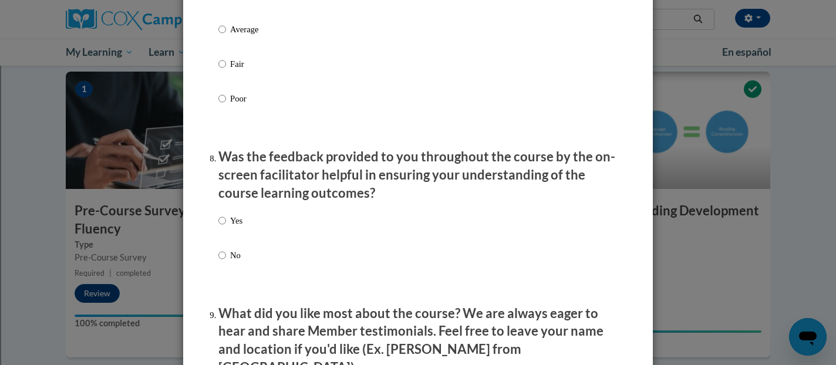
scroll to position [1702, 0]
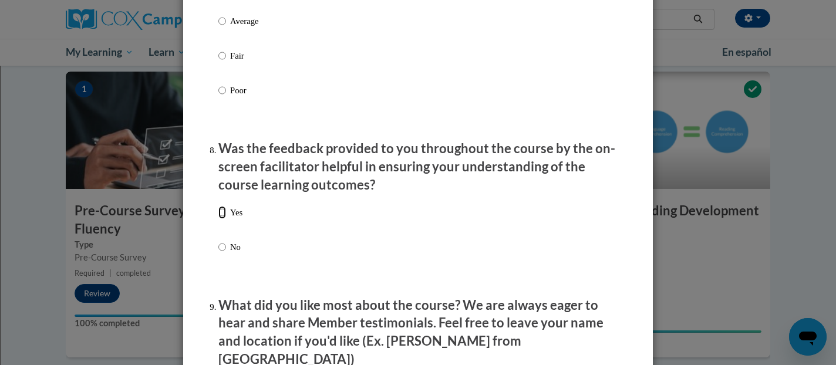
click at [222, 219] on input "Yes" at bounding box center [223, 212] width 8 height 13
radio input "true"
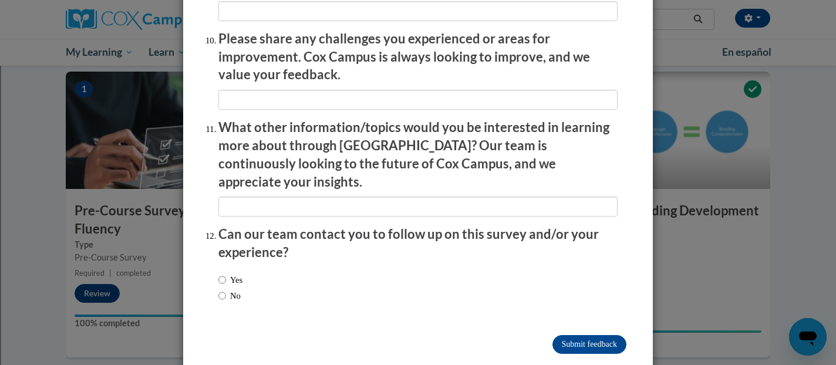
scroll to position [2078, 0]
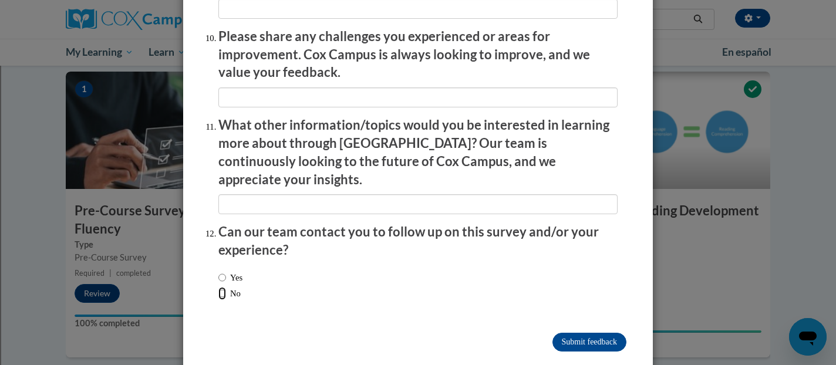
click at [223, 287] on input "No" at bounding box center [223, 293] width 8 height 13
radio input "true"
click at [606, 333] on input "Submit feedback" at bounding box center [590, 342] width 74 height 19
